Goal: Information Seeking & Learning: Compare options

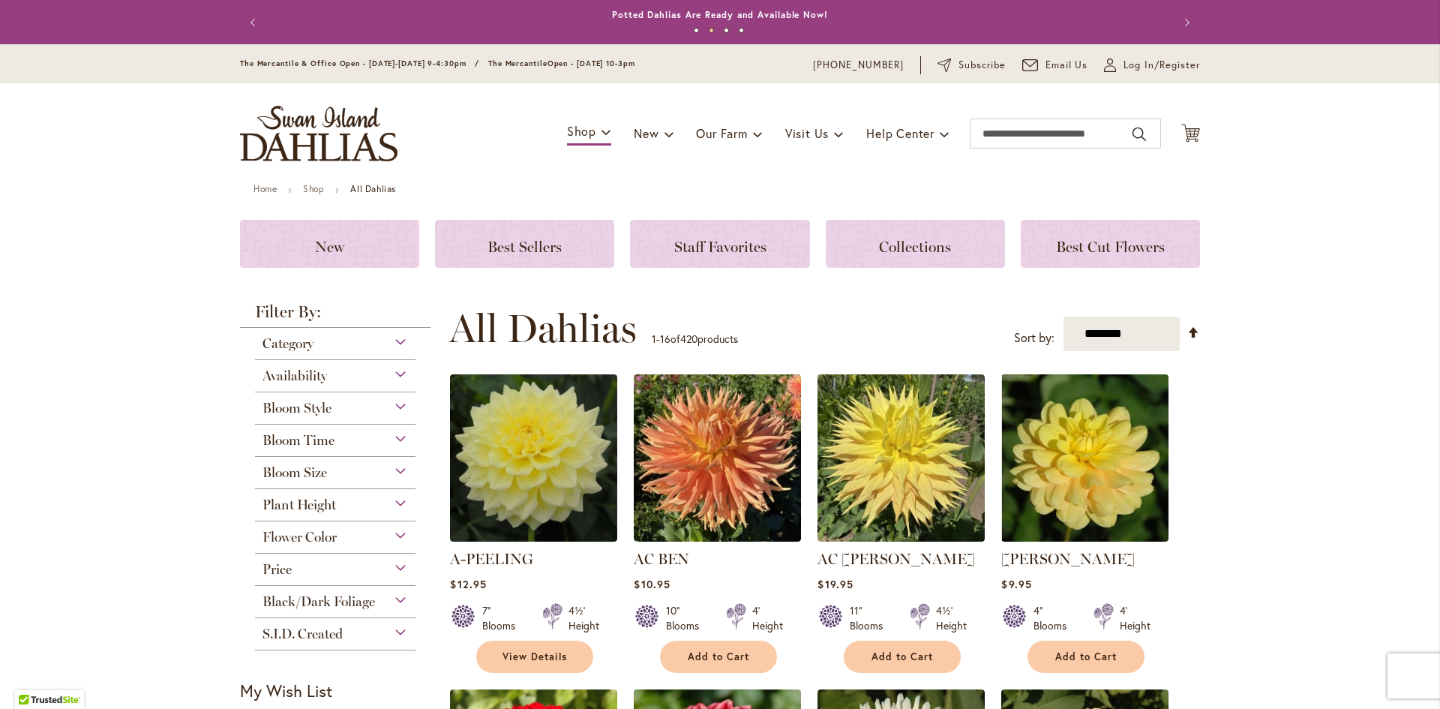
click at [392, 572] on div "Price" at bounding box center [335, 566] width 161 height 24
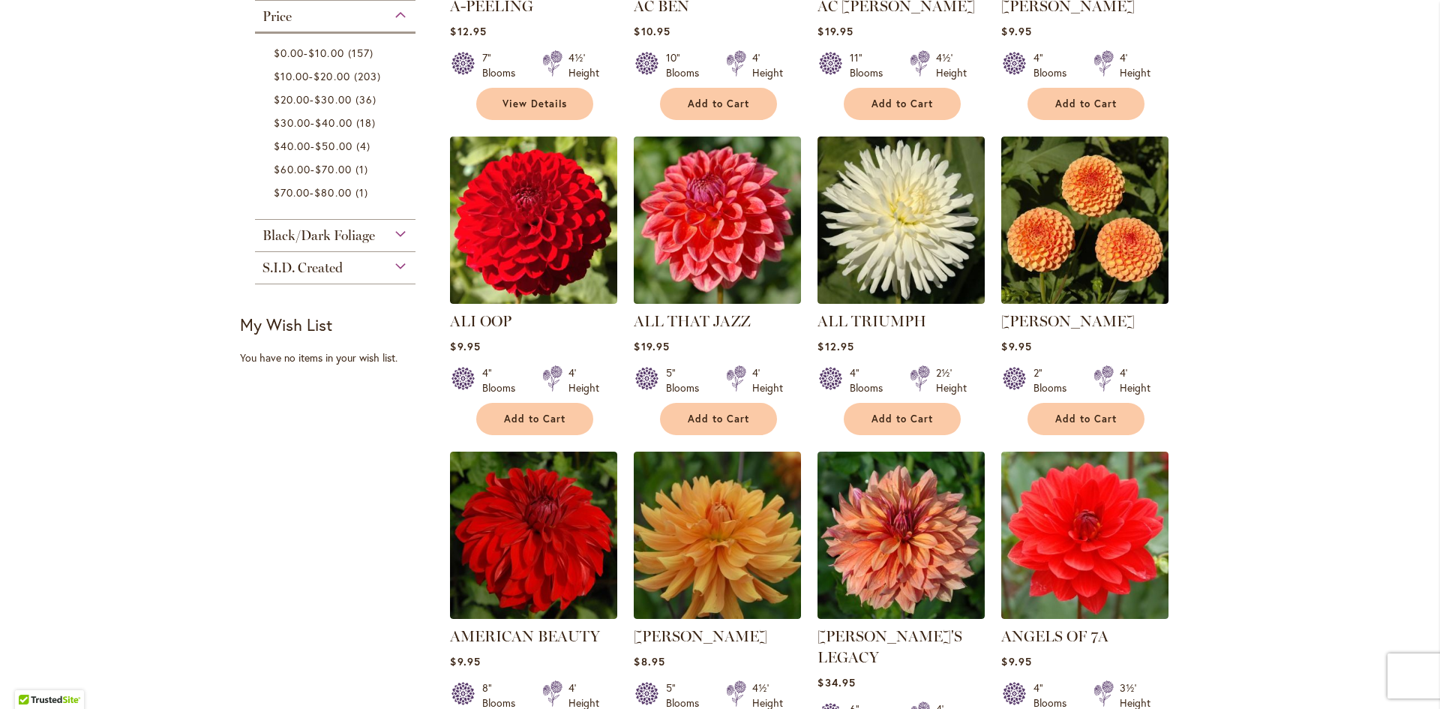
click at [371, 536] on div "Filter by: Filter By: Category Best Sellers 32 items New 9 items New & Exclusiv…" at bounding box center [720, 464] width 960 height 1427
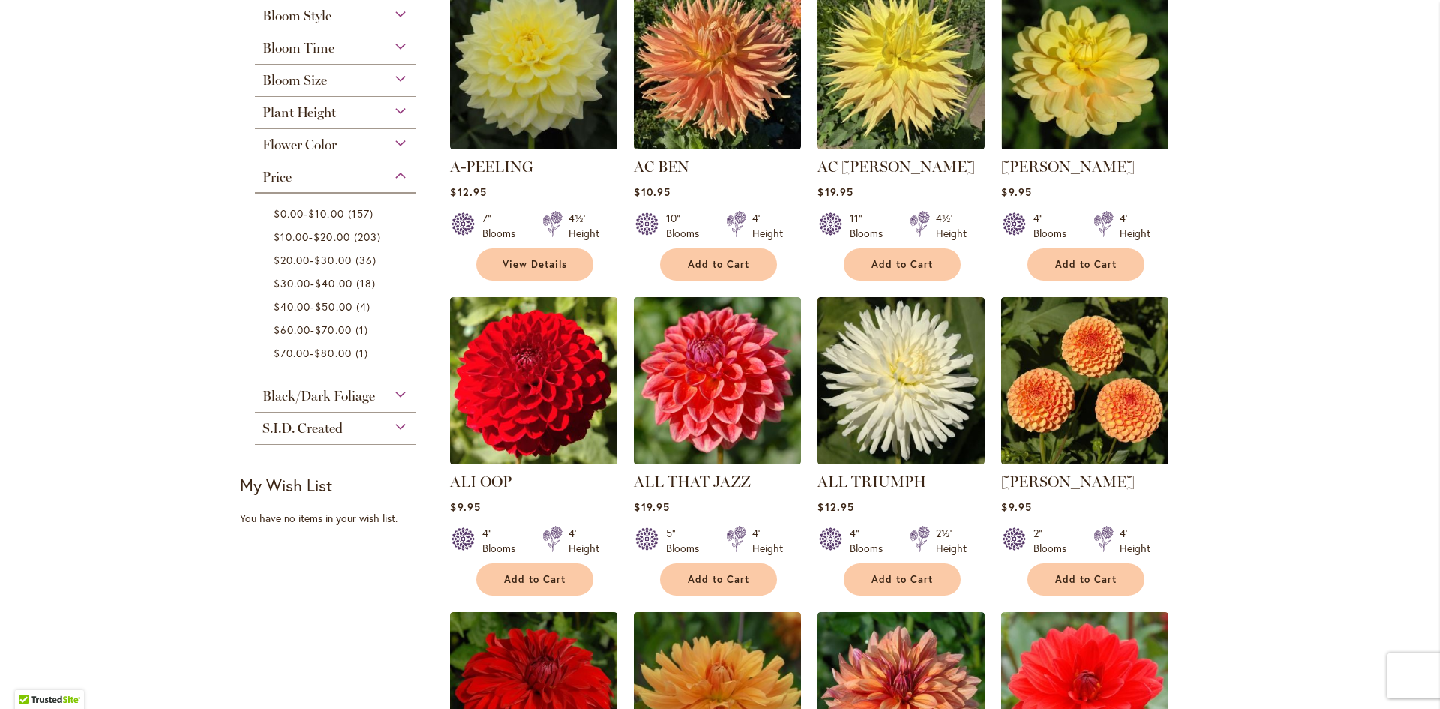
scroll to position [178, 0]
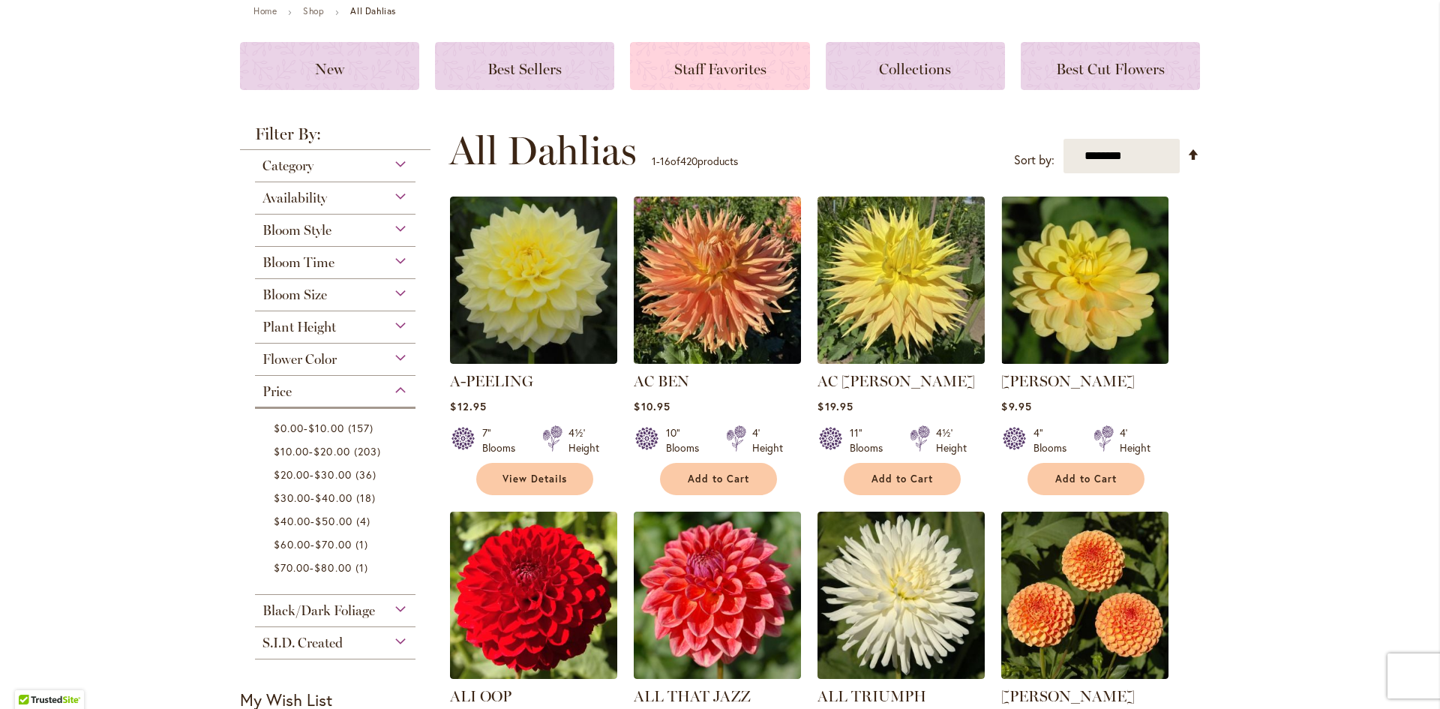
click at [740, 75] on span "Staff Favorites" at bounding box center [720, 69] width 92 height 18
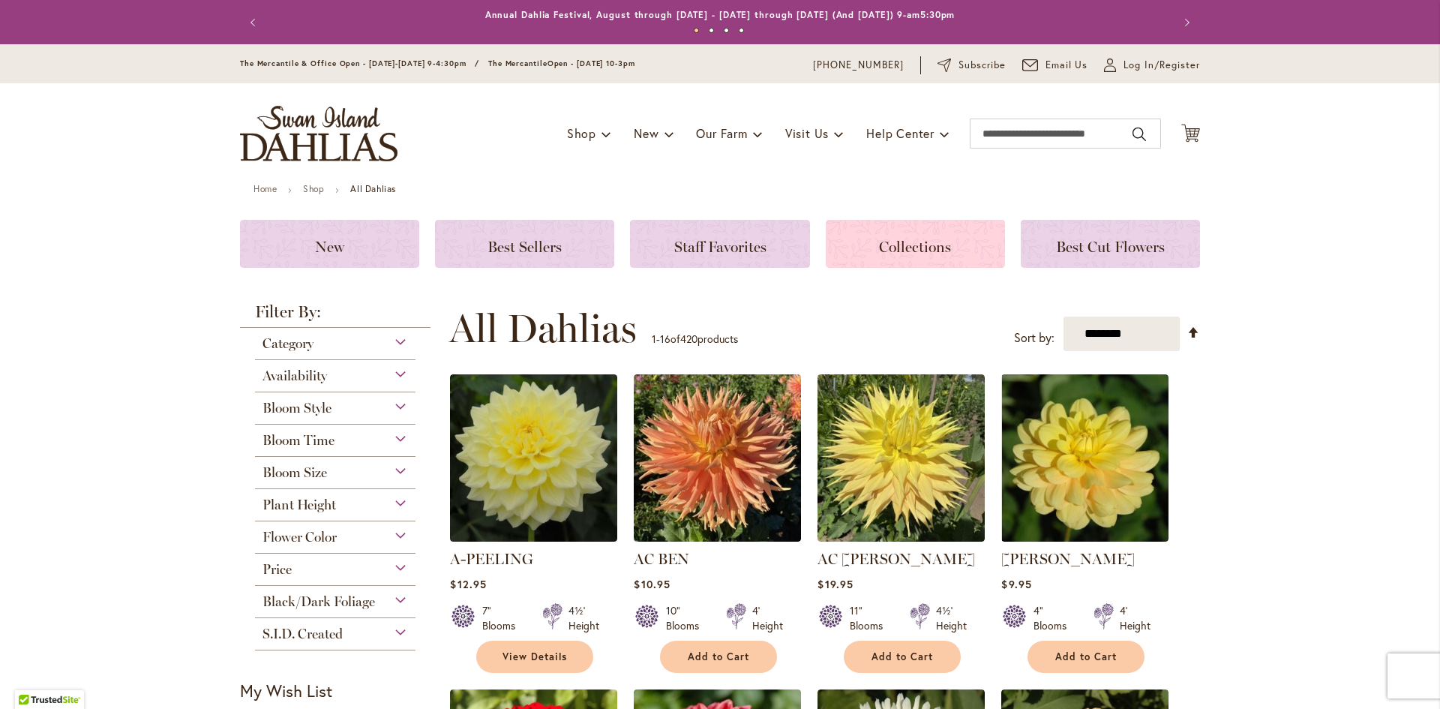
click at [914, 249] on span "Collections" at bounding box center [915, 247] width 72 height 18
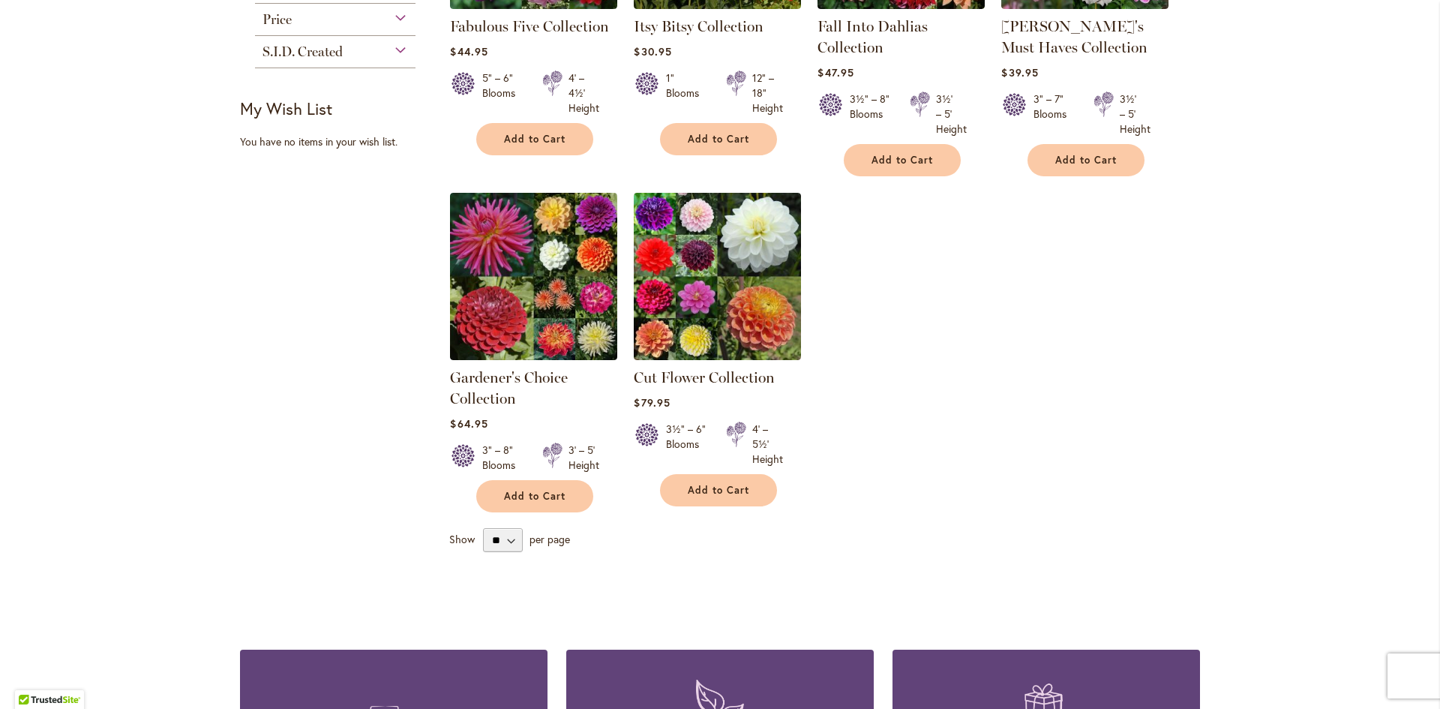
scroll to position [450, 0]
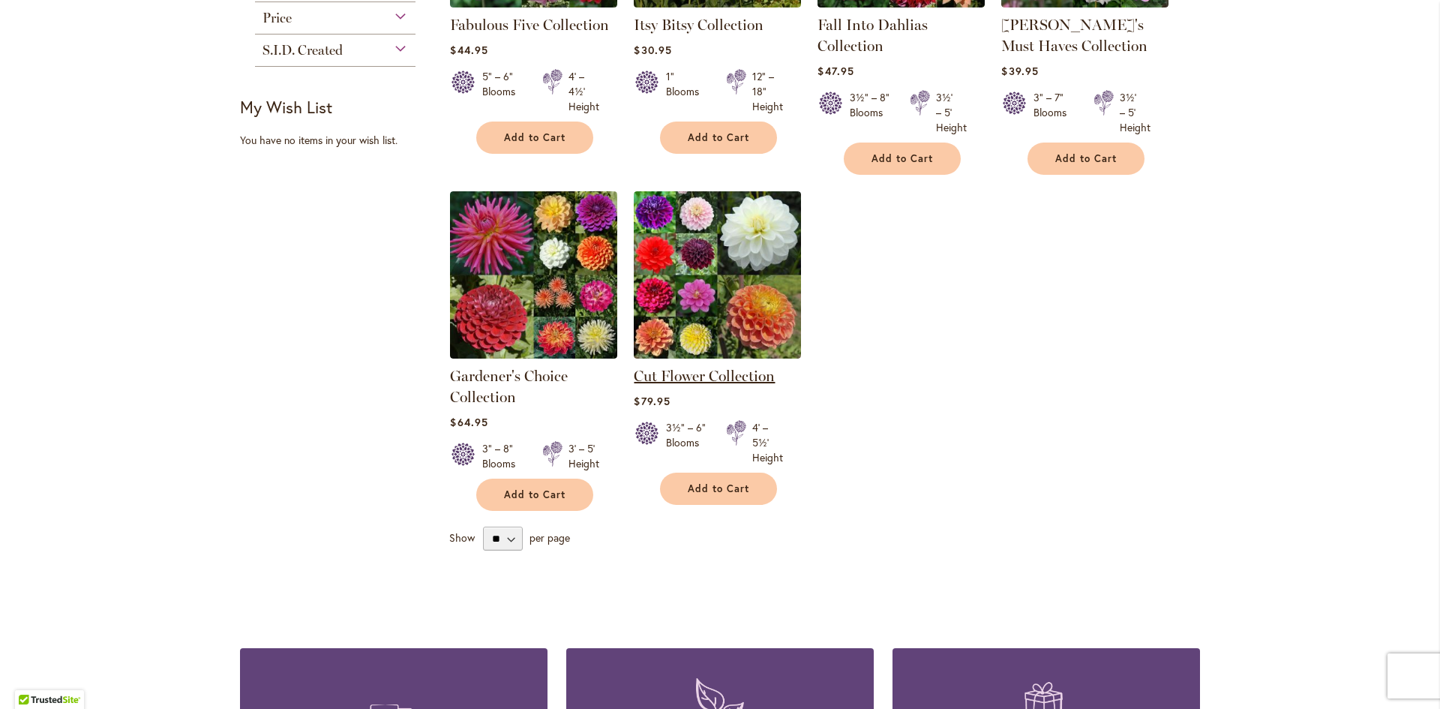
click at [736, 374] on link "Cut Flower Collection" at bounding box center [704, 376] width 141 height 18
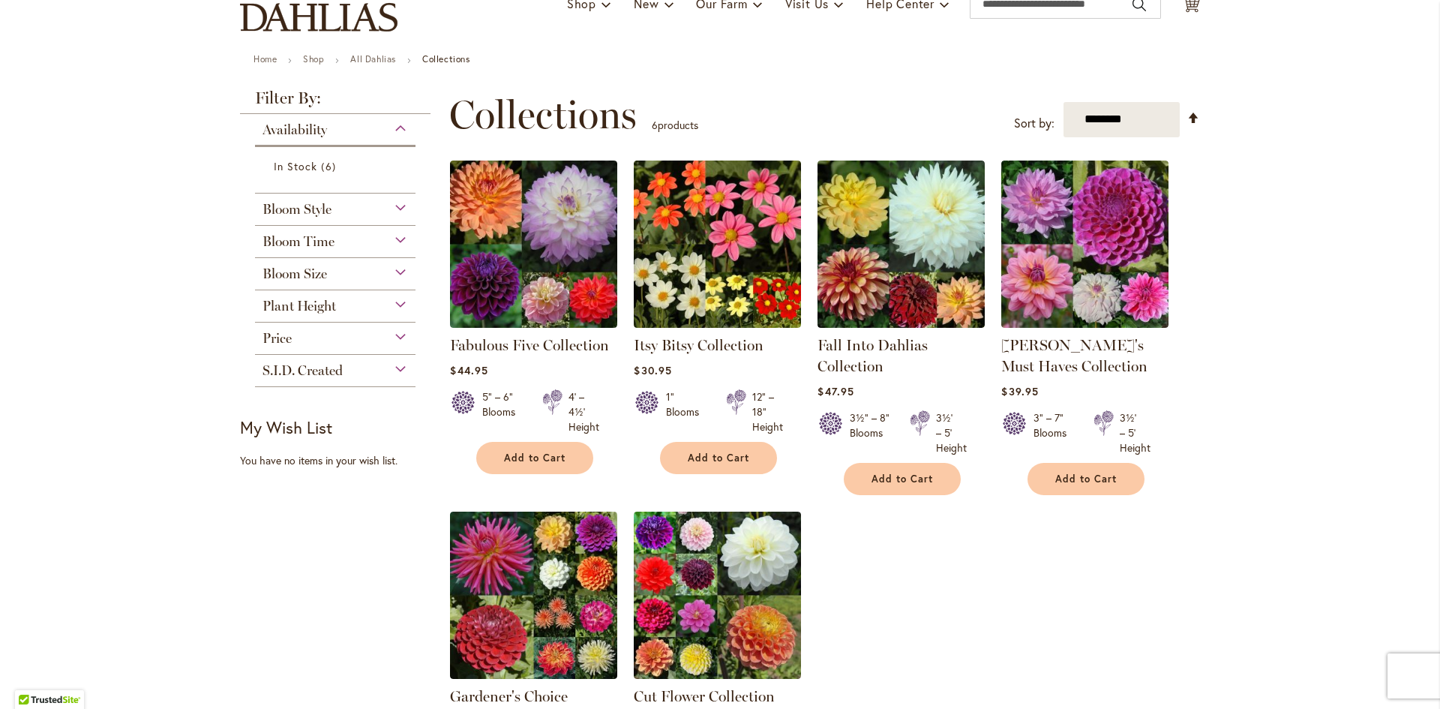
scroll to position [150, 0]
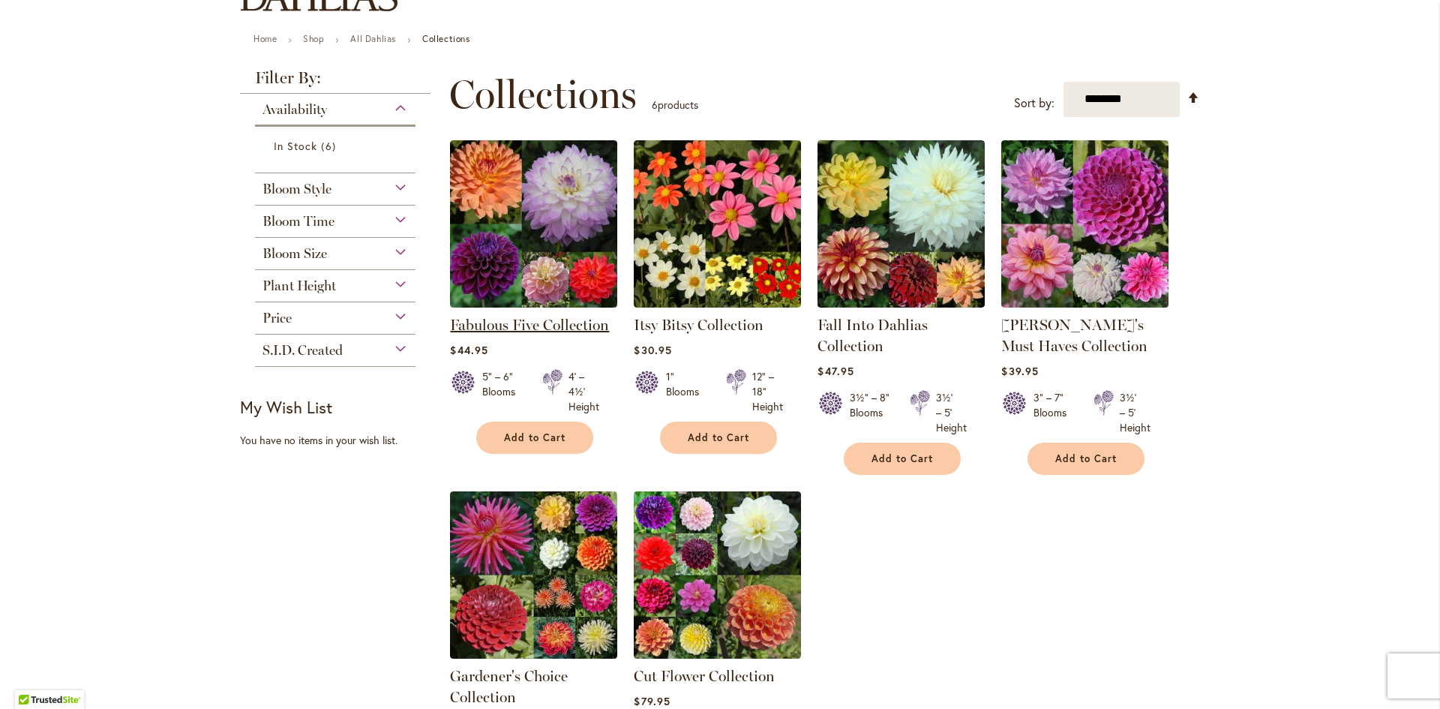
click at [540, 317] on link "Fabulous Five Collection" at bounding box center [529, 325] width 159 height 18
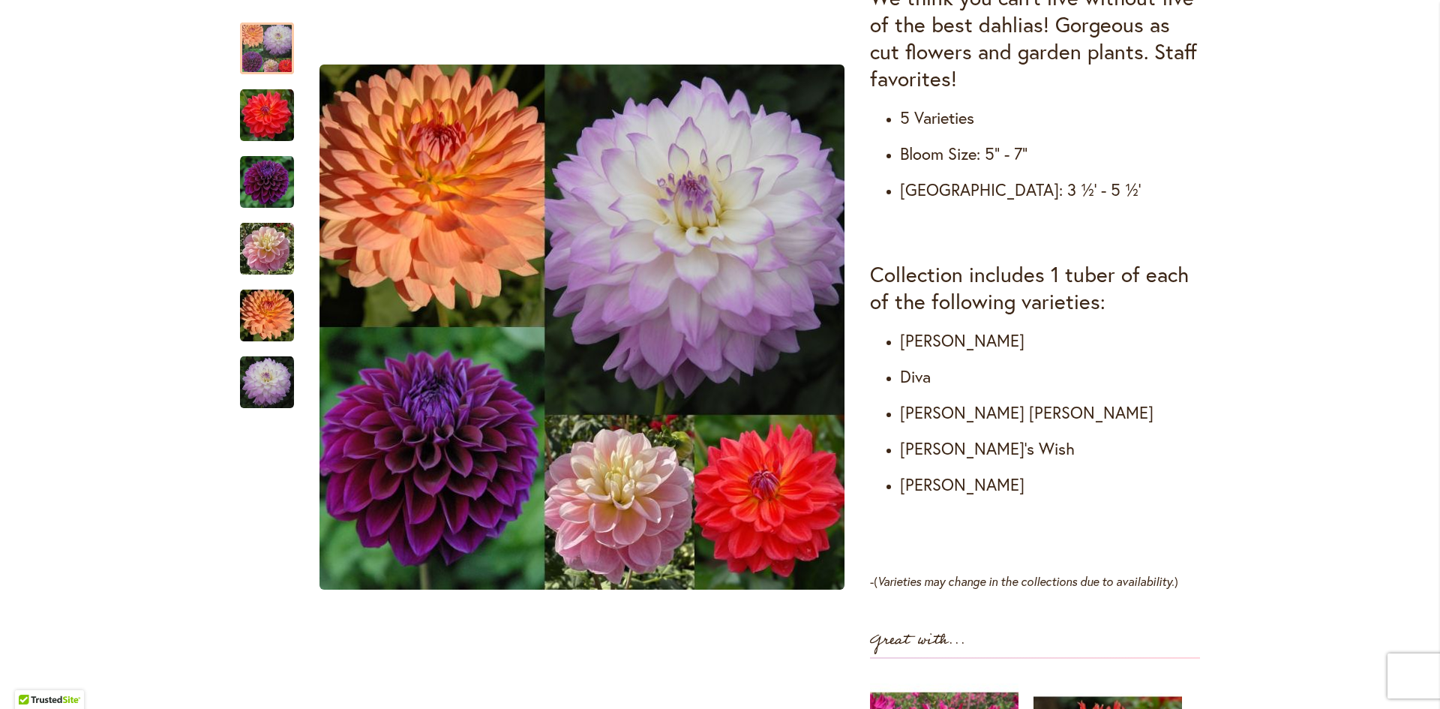
scroll to position [525, 0]
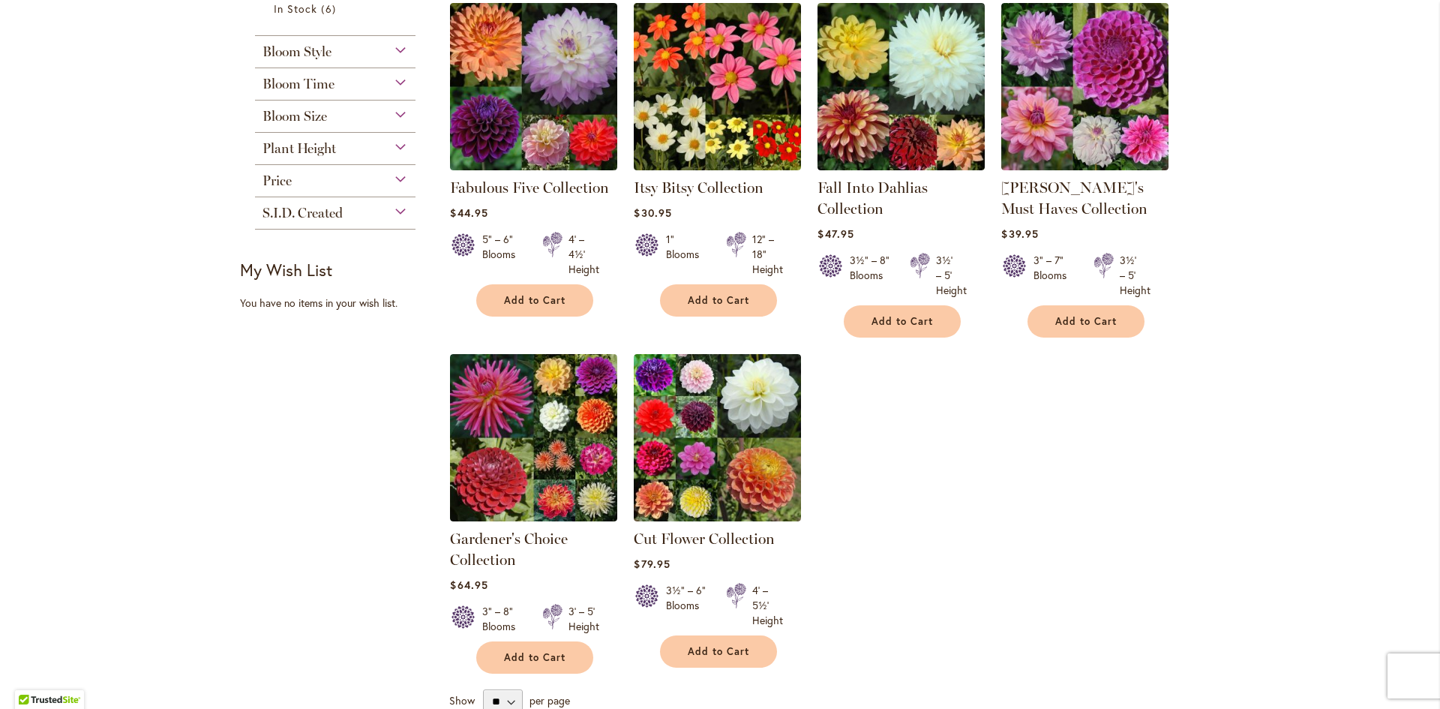
scroll to position [300, 0]
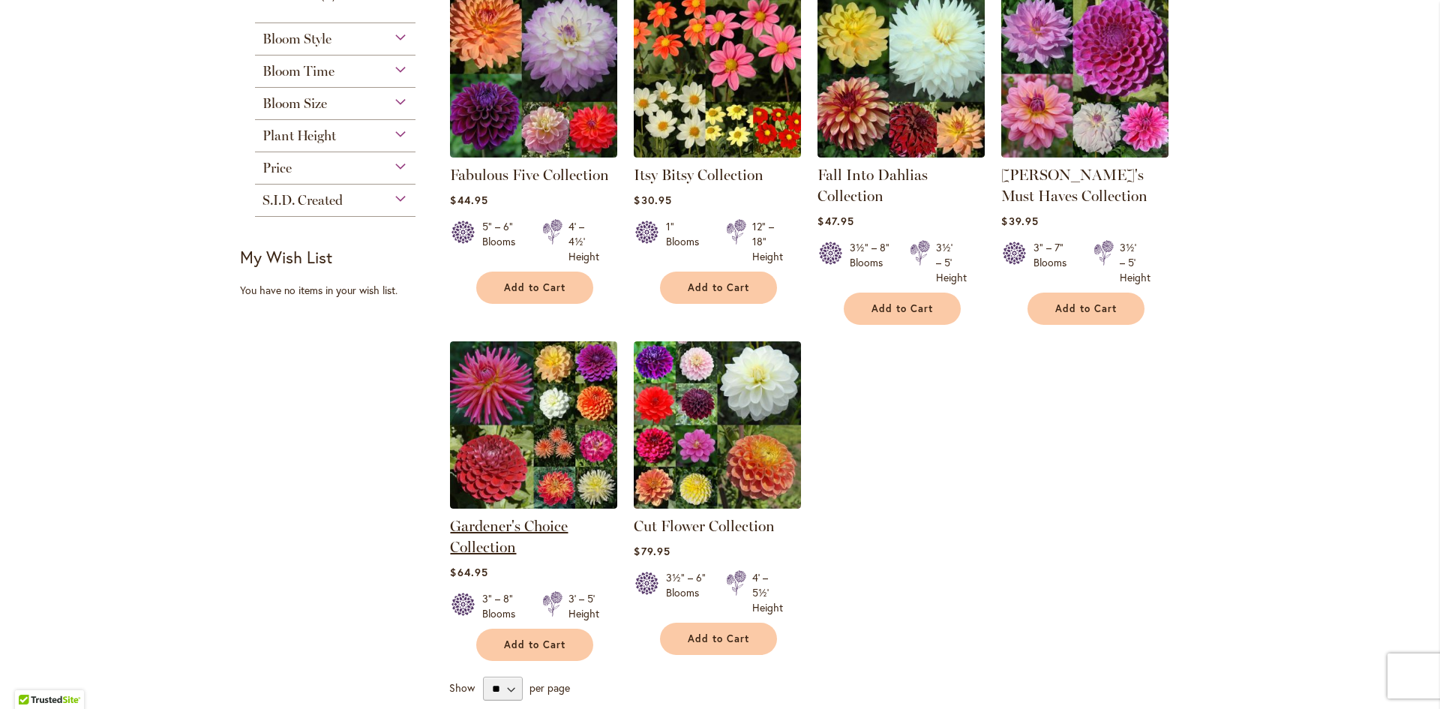
click at [450, 525] on link "Gardener's Choice Collection" at bounding box center [509, 536] width 118 height 39
